Goal: Information Seeking & Learning: Learn about a topic

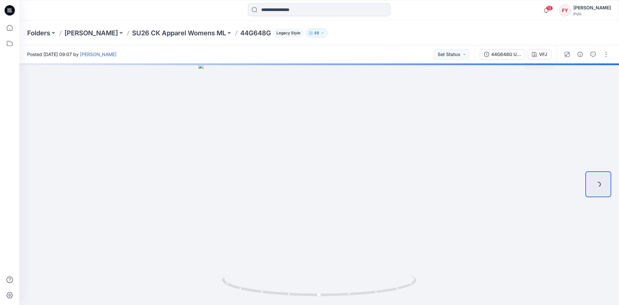
click at [459, 35] on div "Folders [PERSON_NAME] SU26 CK Apparel Womens ML 44G648G Legacy Style 48" at bounding box center [294, 33] width 534 height 9
drag, startPoint x: 336, startPoint y: 296, endPoint x: 316, endPoint y: 296, distance: 20.1
click at [316, 281] on icon at bounding box center [320, 286] width 196 height 24
drag, startPoint x: 335, startPoint y: 295, endPoint x: 354, endPoint y: 291, distance: 19.2
click at [354, 281] on icon at bounding box center [320, 286] width 196 height 24
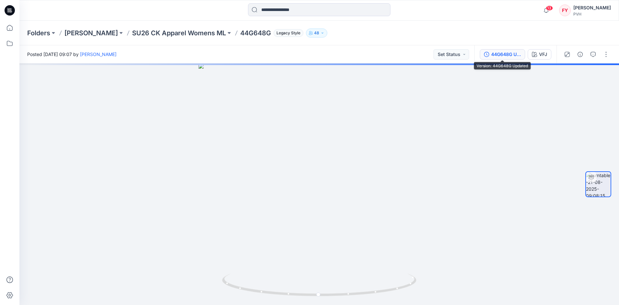
click at [459, 53] on div "44G648G Updated" at bounding box center [507, 54] width 30 height 7
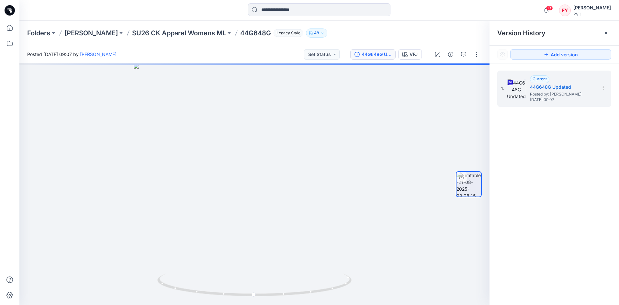
click at [459, 117] on div "1. Current 44G648G Updated Posted by: [PERSON_NAME] [DATE] 09:07" at bounding box center [555, 189] width 130 height 251
click at [459, 179] on div "1. Current 44G648G Updated Posted by: [PERSON_NAME] [DATE] 09:07" at bounding box center [555, 189] width 130 height 251
click at [172, 36] on p "SU26 CK Apparel Womens ML" at bounding box center [179, 33] width 94 height 9
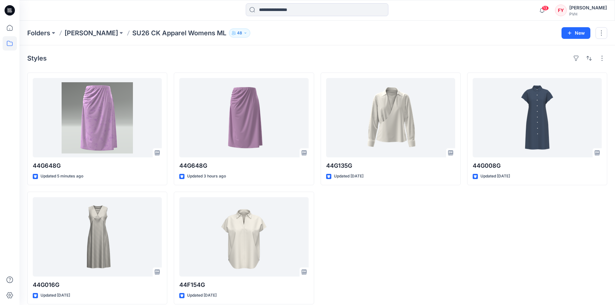
click at [403, 257] on div "44G135G Updated [DATE]" at bounding box center [390, 189] width 140 height 232
click at [385, 266] on div "44G135G Updated [DATE]" at bounding box center [390, 189] width 140 height 232
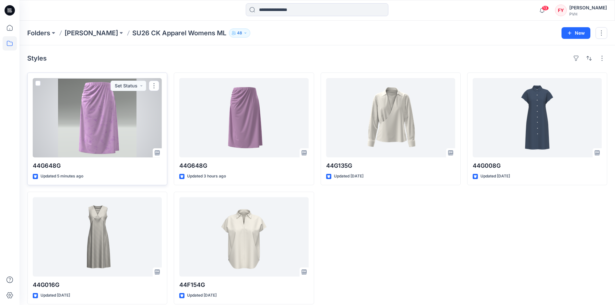
click at [105, 119] on div at bounding box center [97, 117] width 129 height 79
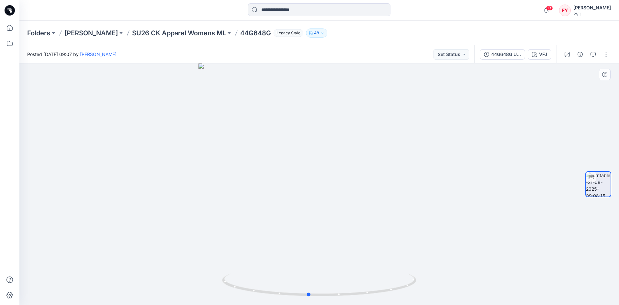
drag, startPoint x: 353, startPoint y: 222, endPoint x: 347, endPoint y: 221, distance: 6.6
click at [347, 221] on div at bounding box center [319, 185] width 600 height 242
drag, startPoint x: 354, startPoint y: 260, endPoint x: 335, endPoint y: 257, distance: 18.8
click at [335, 257] on div at bounding box center [319, 185] width 600 height 242
drag, startPoint x: 298, startPoint y: 257, endPoint x: 280, endPoint y: 254, distance: 19.0
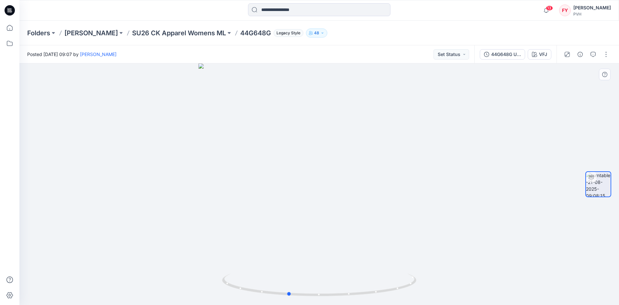
click at [279, 254] on div at bounding box center [319, 185] width 600 height 242
